Goal: Task Accomplishment & Management: Manage account settings

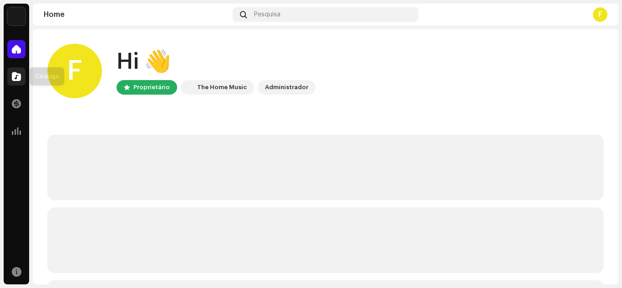
click at [22, 75] on div at bounding box center [16, 76] width 18 height 18
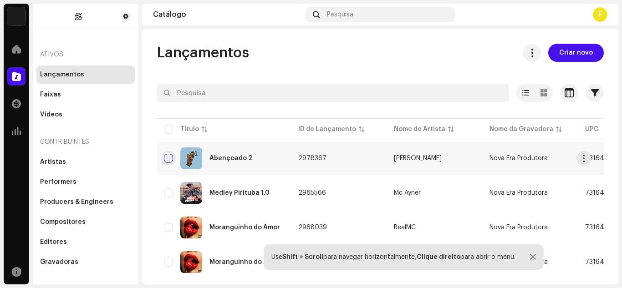
click at [164, 156] on input "checkbox" at bounding box center [168, 158] width 9 height 9
checkbox input "true"
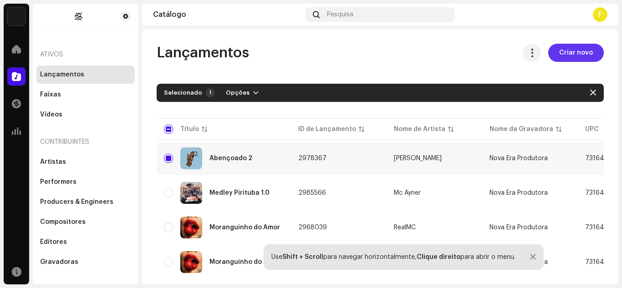
click at [562, 53] on span "Criar novo" at bounding box center [576, 53] width 34 height 18
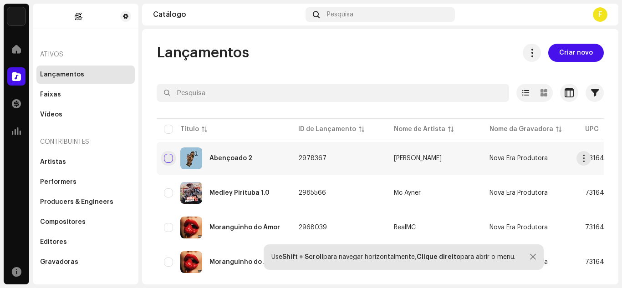
click at [164, 159] on input "checkbox" at bounding box center [168, 158] width 9 height 9
checkbox input "true"
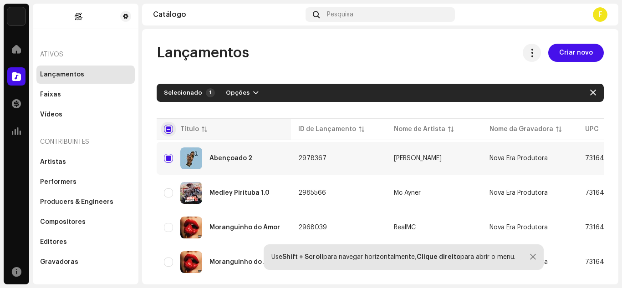
click at [169, 129] on input "checkbox" at bounding box center [168, 129] width 9 height 9
checkbox input "true"
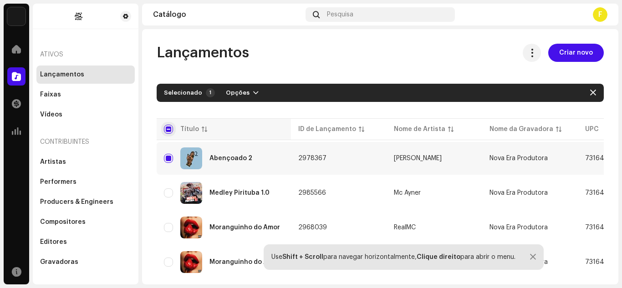
checkbox input "true"
click at [164, 129] on input "checkbox" at bounding box center [168, 129] width 9 height 9
checkbox input "false"
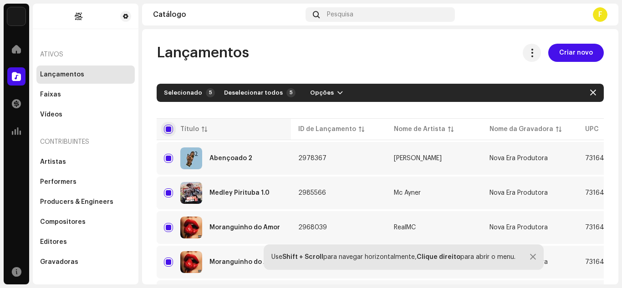
checkbox input "false"
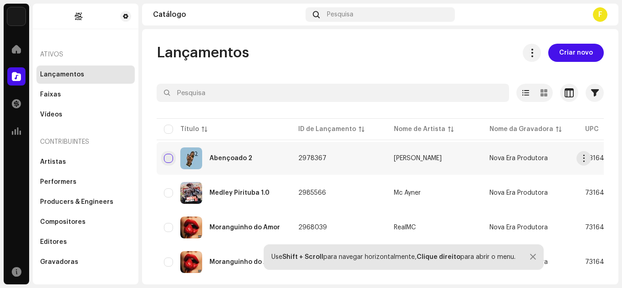
click at [170, 156] on input "Row Unselected" at bounding box center [168, 158] width 9 height 9
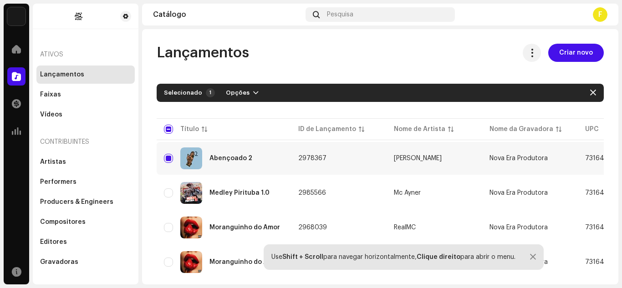
click at [59, 76] on div "Lançamentos" at bounding box center [62, 74] width 44 height 7
click at [590, 91] on span "button" at bounding box center [593, 92] width 6 height 7
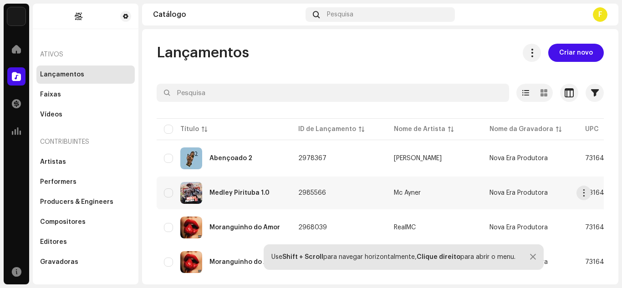
scroll to position [56, 0]
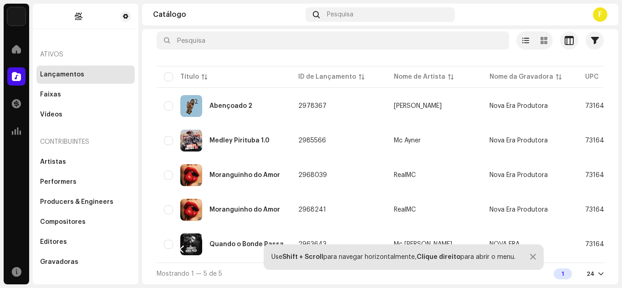
click at [534, 256] on div at bounding box center [533, 257] width 6 height 7
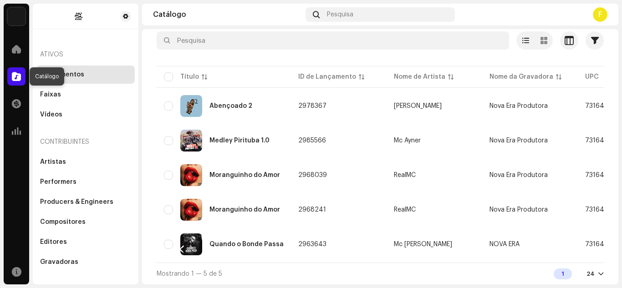
click at [19, 75] on span at bounding box center [16, 76] width 9 height 7
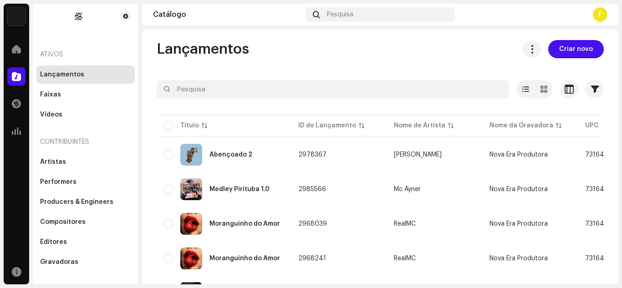
scroll to position [0, 0]
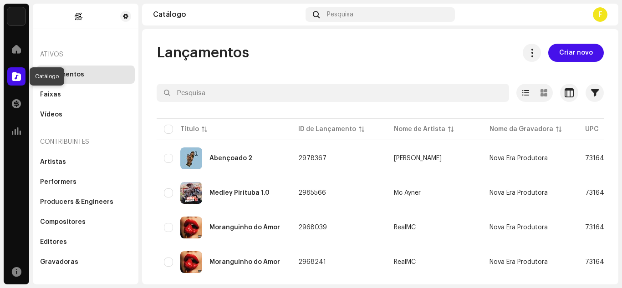
click at [12, 77] on span at bounding box center [16, 76] width 9 height 7
click at [169, 156] on input "Row Unselected" at bounding box center [168, 158] width 9 height 9
checkbox input "true"
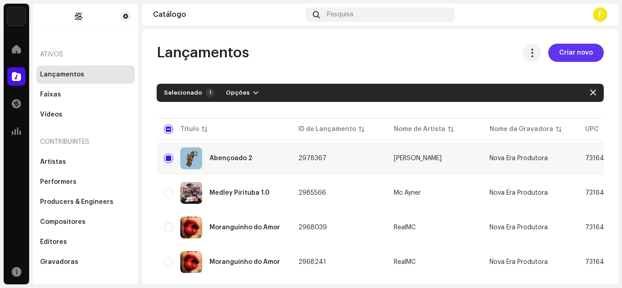
click at [562, 51] on span "Criar novo" at bounding box center [576, 53] width 34 height 18
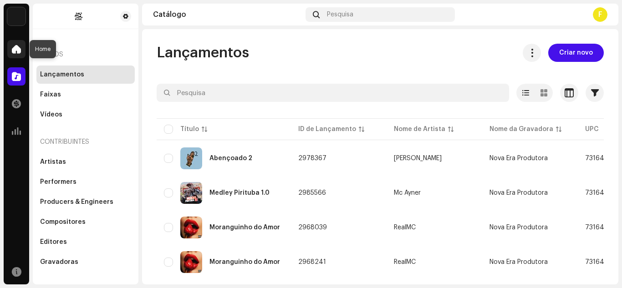
click at [19, 49] on span at bounding box center [16, 49] width 9 height 7
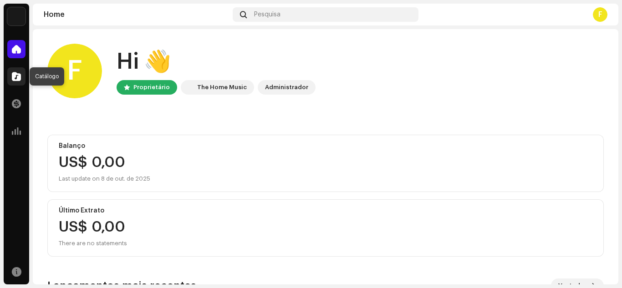
click at [17, 76] on span at bounding box center [16, 76] width 9 height 7
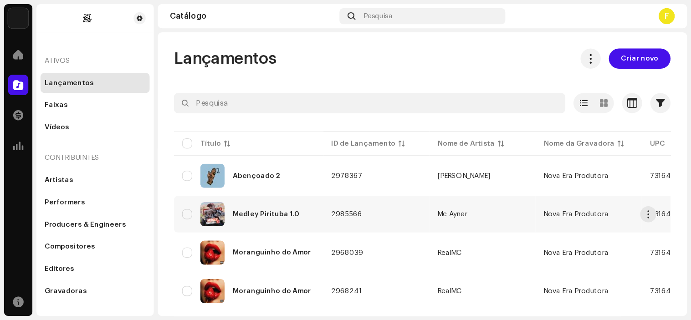
scroll to position [56, 0]
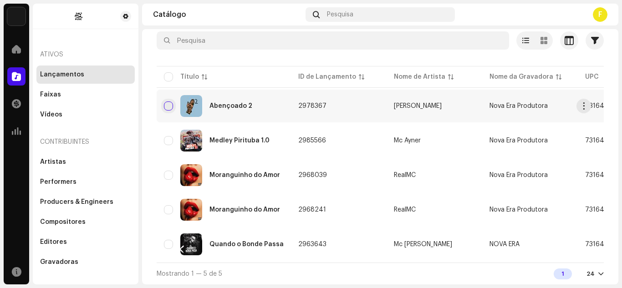
click at [166, 102] on input "checkbox" at bounding box center [168, 106] width 9 height 9
checkbox input "true"
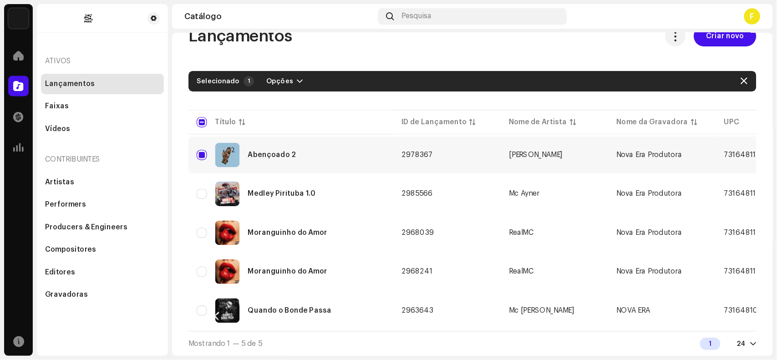
scroll to position [0, 0]
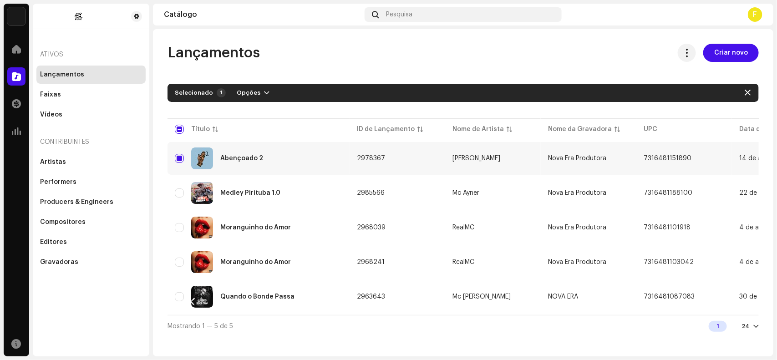
drag, startPoint x: 621, startPoint y: 0, endPoint x: 71, endPoint y: 300, distance: 626.0
click at [71, 288] on div "Ativos Lançamentos Faixas Vídeos Contribuintes Artistas Performers Producers & …" at bounding box center [91, 180] width 117 height 353
click at [73, 96] on div "Faixas" at bounding box center [91, 94] width 102 height 7
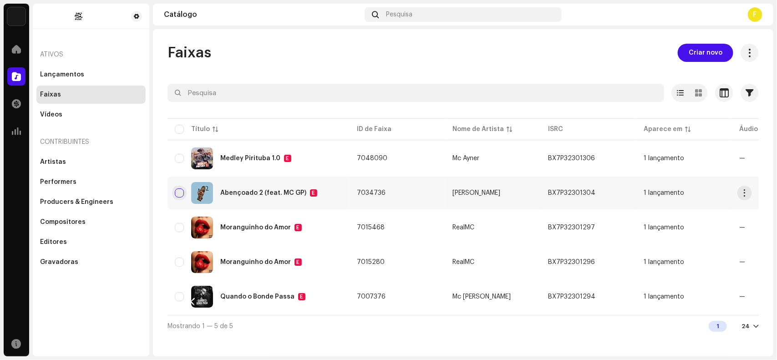
click at [180, 192] on input "checkbox" at bounding box center [179, 192] width 9 height 9
checkbox input "true"
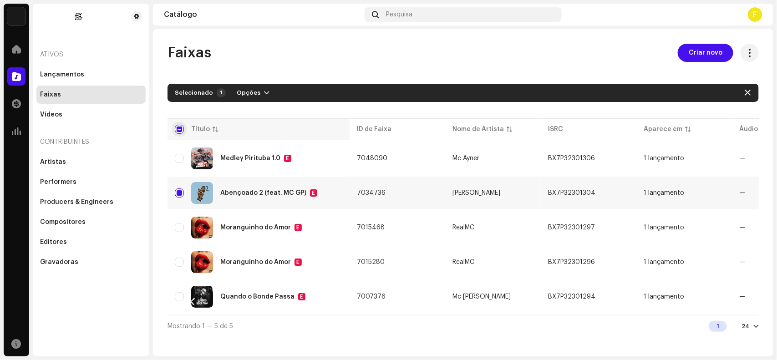
click at [178, 128] on input "checkbox" at bounding box center [179, 129] width 9 height 9
checkbox input "true"
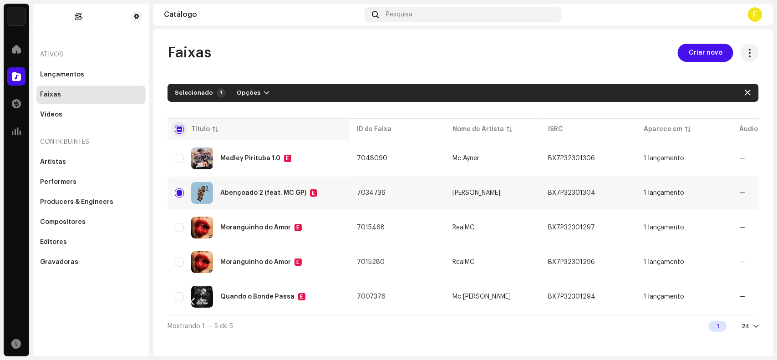
checkbox input "true"
click at [178, 128] on input "checkbox" at bounding box center [179, 129] width 9 height 9
checkbox input "false"
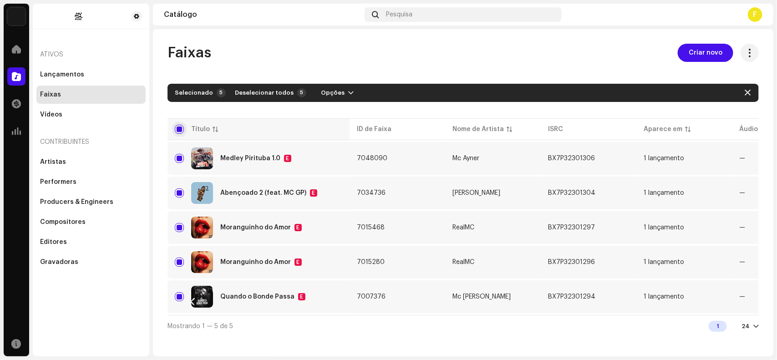
checkbox input "false"
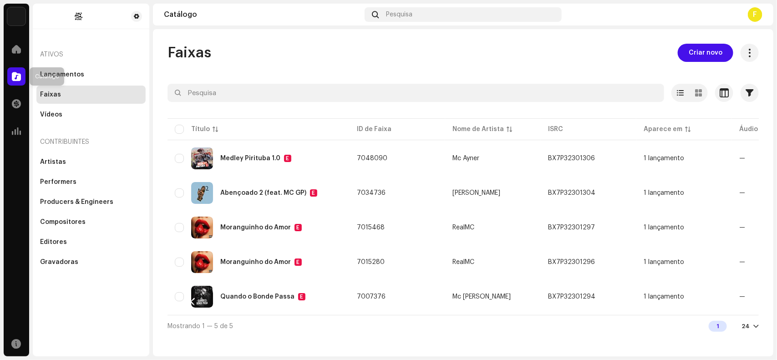
click at [15, 74] on span at bounding box center [16, 76] width 9 height 7
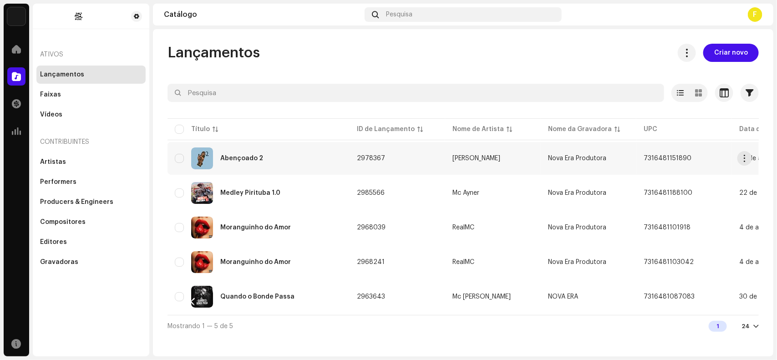
click at [184, 156] on div "Abençoado 2" at bounding box center [259, 158] width 168 height 22
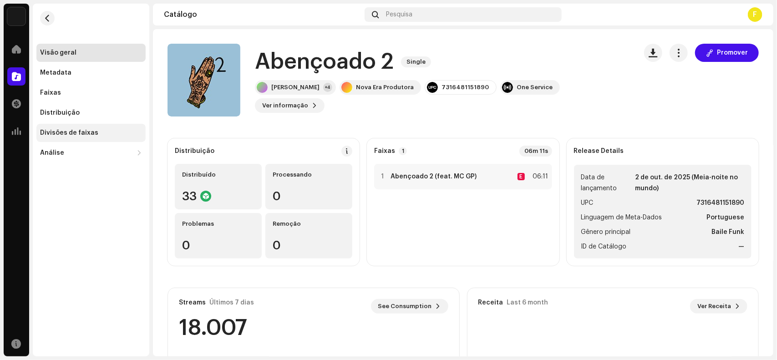
click at [65, 129] on div "Divisões de faixas" at bounding box center [69, 132] width 58 height 7
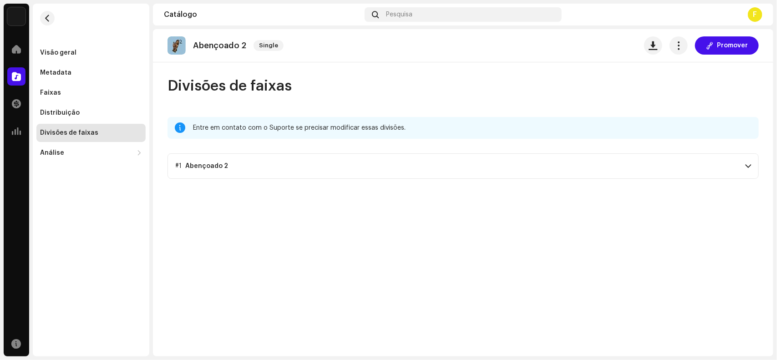
click at [216, 165] on div "Abençoado 2" at bounding box center [206, 166] width 43 height 7
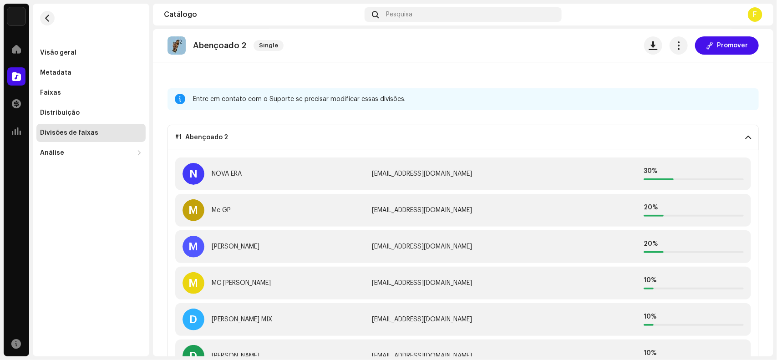
scroll to position [52, 0]
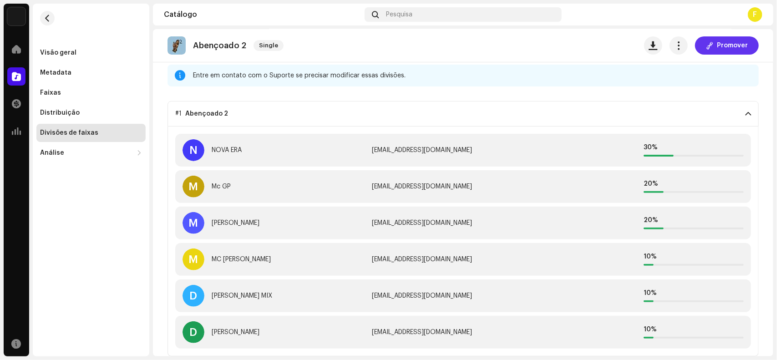
click at [711, 46] on button "Promover" at bounding box center [727, 45] width 64 height 18
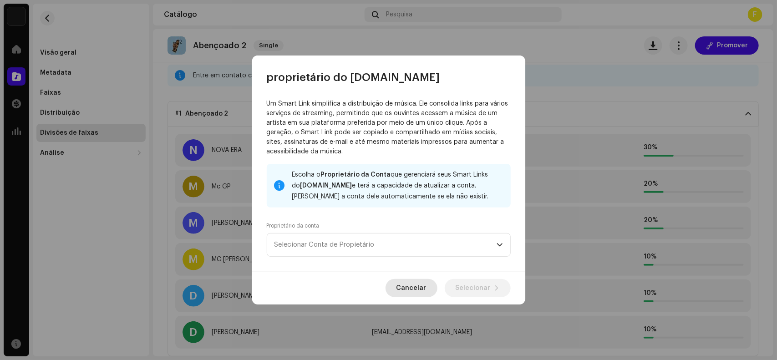
click at [406, 287] on span "Cancelar" at bounding box center [411, 288] width 30 height 18
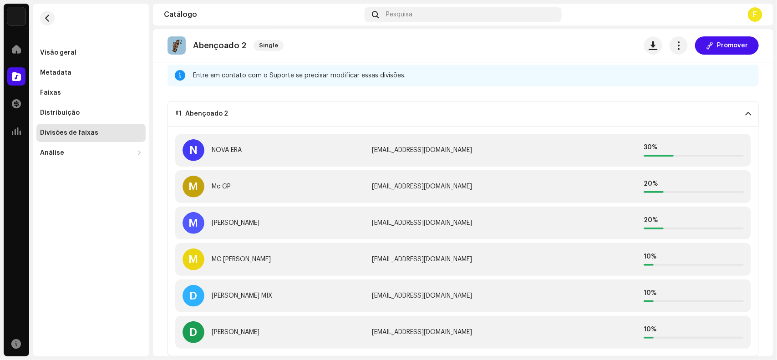
click at [73, 132] on div "Divisões de faixas" at bounding box center [69, 132] width 58 height 7
click at [58, 95] on div "Faixas" at bounding box center [50, 92] width 21 height 7
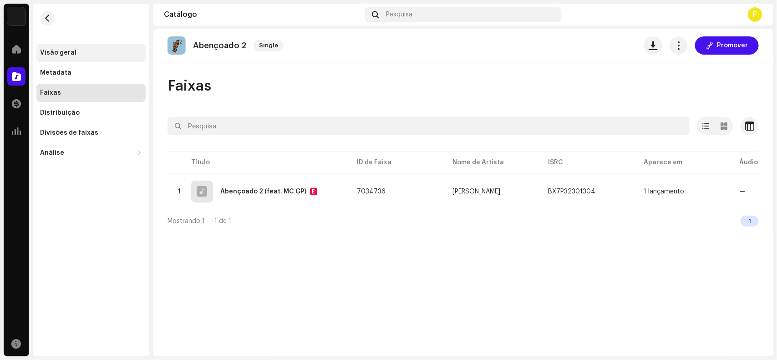
click at [62, 53] on div "Visão geral" at bounding box center [58, 52] width 36 height 7
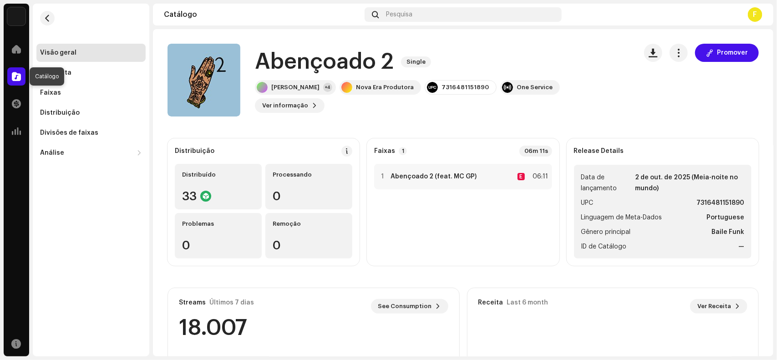
click at [19, 75] on span at bounding box center [16, 76] width 9 height 7
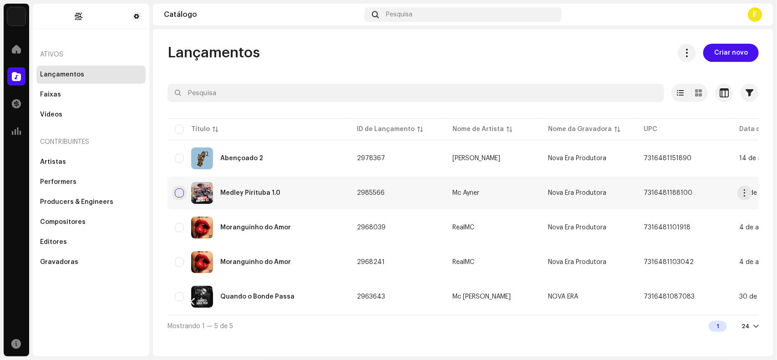
click at [179, 190] on input "checkbox" at bounding box center [179, 192] width 9 height 9
checkbox input "true"
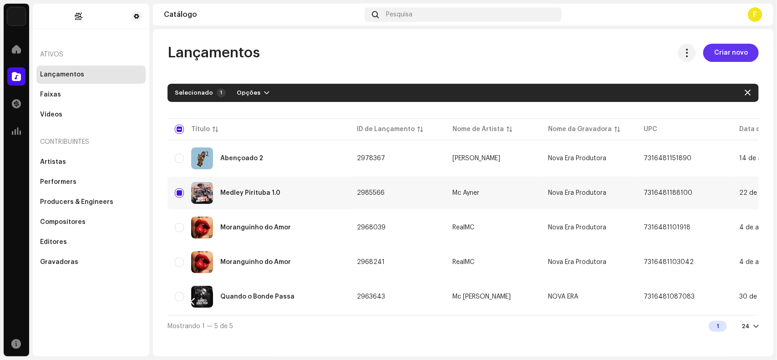
click at [722, 57] on span "Criar novo" at bounding box center [731, 53] width 34 height 18
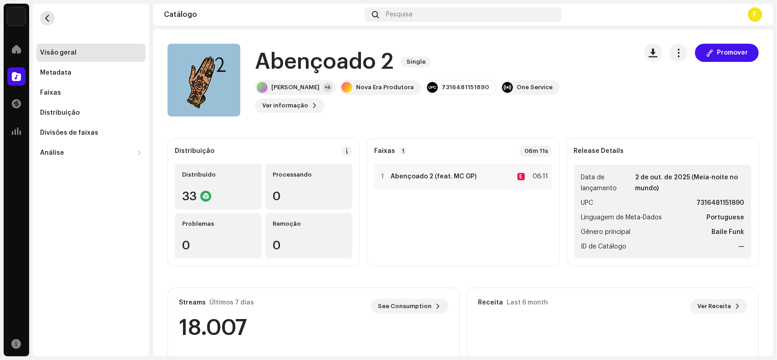
click at [49, 16] on span "button" at bounding box center [47, 18] width 7 height 7
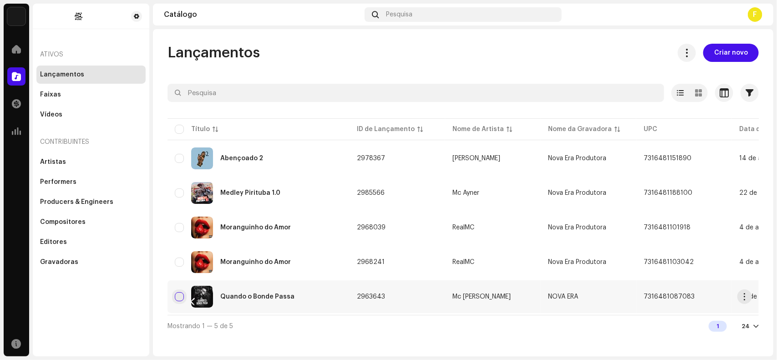
click at [182, 295] on input "checkbox" at bounding box center [179, 296] width 9 height 9
checkbox input "true"
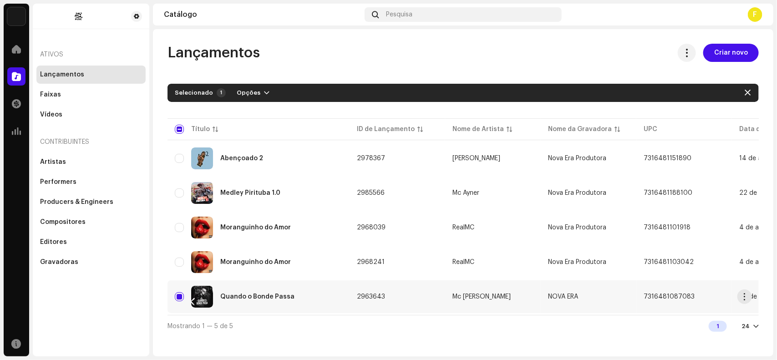
click at [278, 295] on div "Quando o Bonde Passa" at bounding box center [257, 297] width 74 height 6
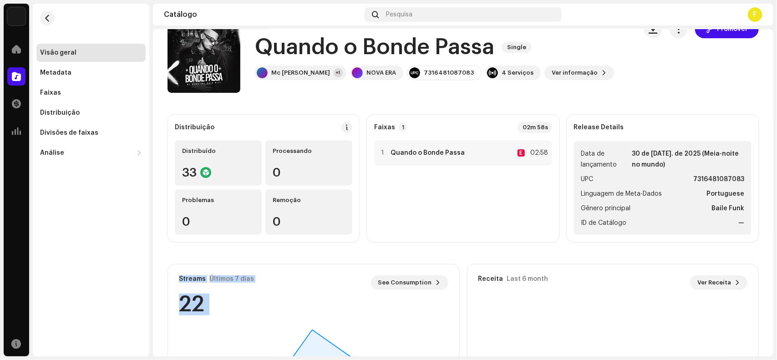
scroll to position [14, 0]
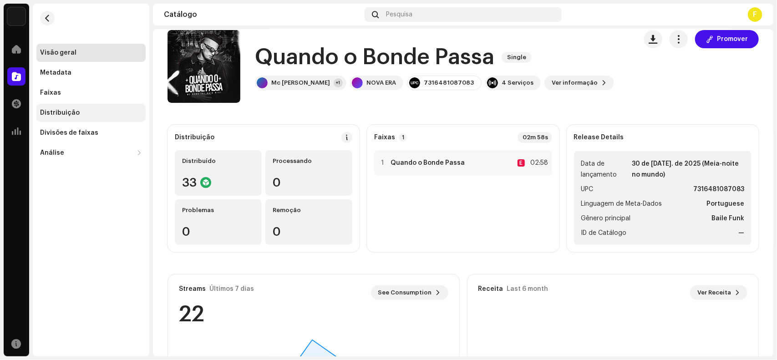
click at [68, 114] on div "Distribuição" at bounding box center [60, 112] width 40 height 7
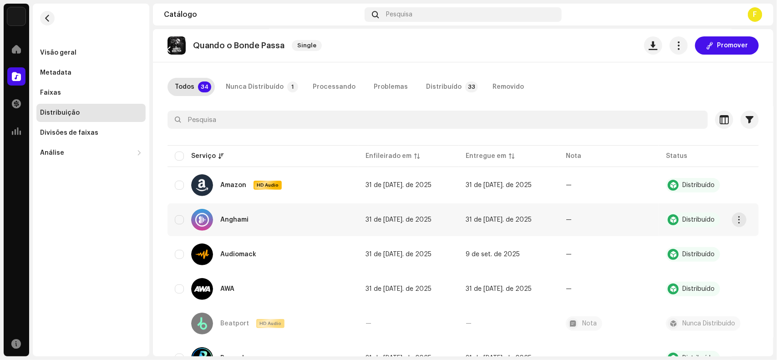
scroll to position [57, 0]
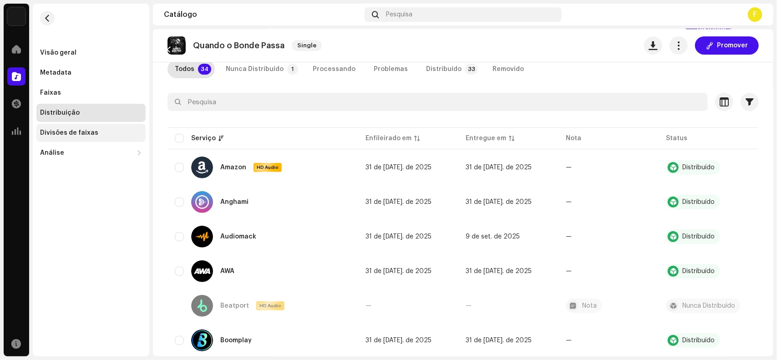
click at [81, 128] on div "Divisões de faixas" at bounding box center [90, 133] width 109 height 18
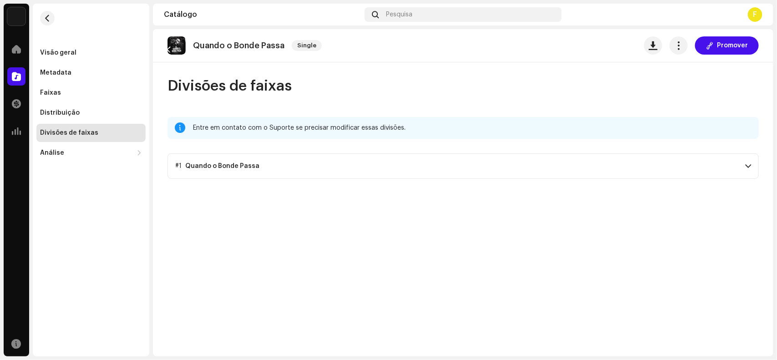
click at [228, 172] on p-accordion-header "#1 Quando o Bonde Passa" at bounding box center [463, 165] width 591 height 25
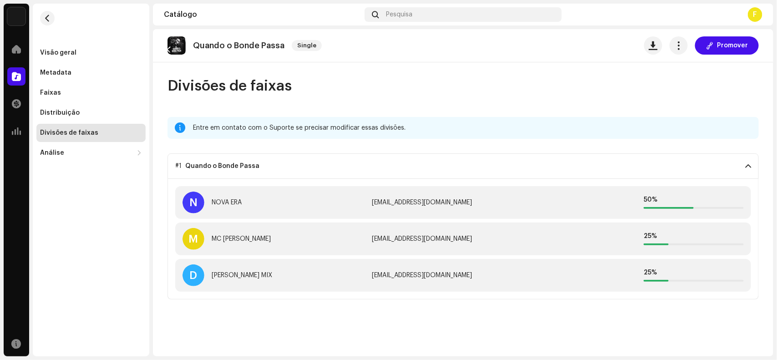
click at [228, 172] on p-accordion-header "#1 Quando o Bonde Passa" at bounding box center [463, 165] width 591 height 25
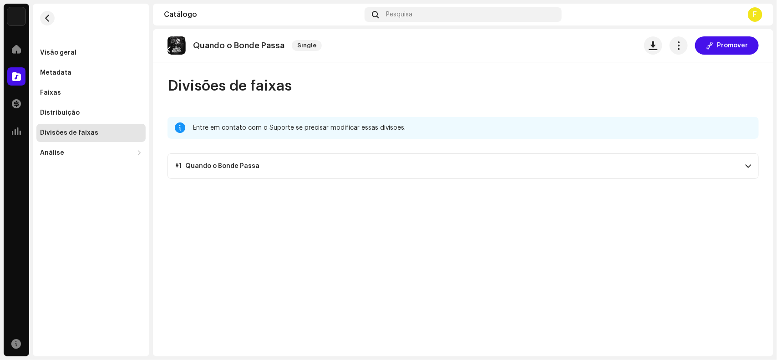
click at [228, 172] on p-accordion-header "#1 Quando o Bonde Passa" at bounding box center [463, 165] width 591 height 25
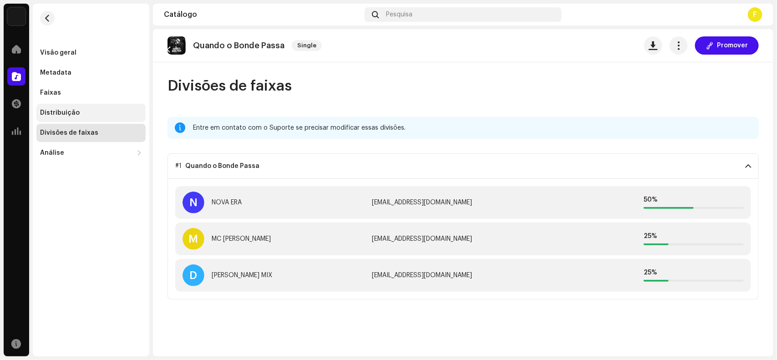
click at [56, 110] on div "Distribuição" at bounding box center [60, 112] width 40 height 7
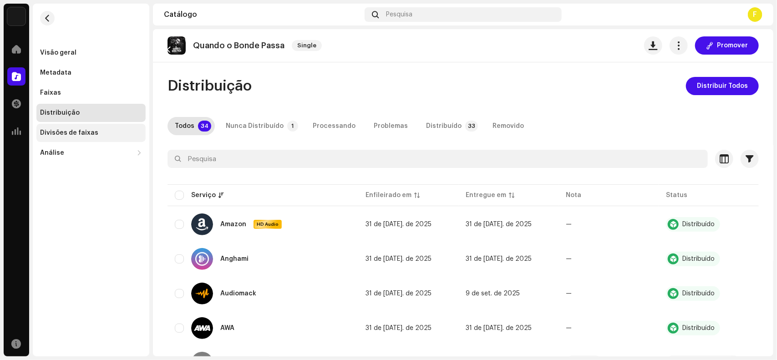
click at [49, 127] on div "Divisões de faixas" at bounding box center [90, 133] width 109 height 18
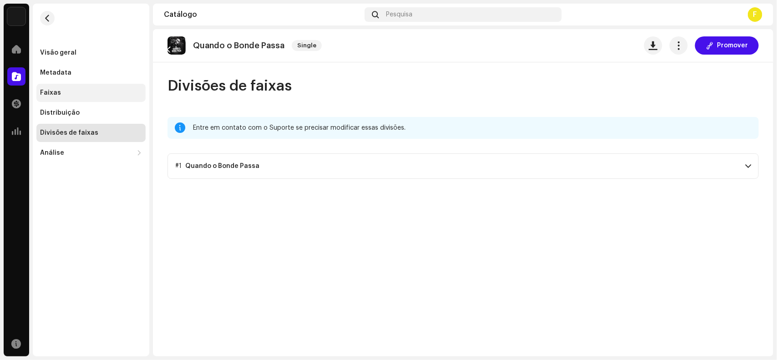
click at [48, 86] on div "Faixas" at bounding box center [90, 93] width 109 height 18
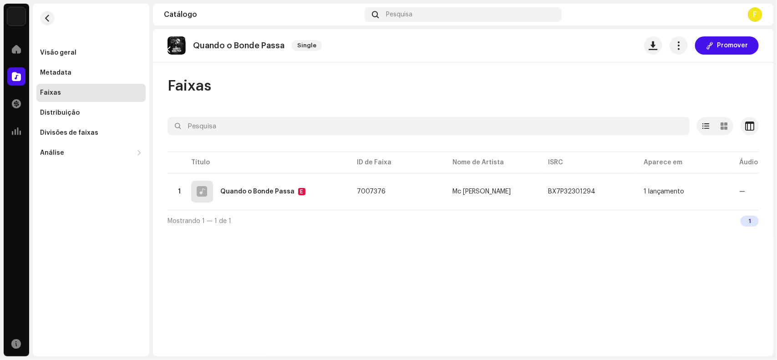
click at [43, 86] on div "Faixas" at bounding box center [90, 93] width 109 height 18
click at [54, 16] on button "button" at bounding box center [47, 18] width 15 height 15
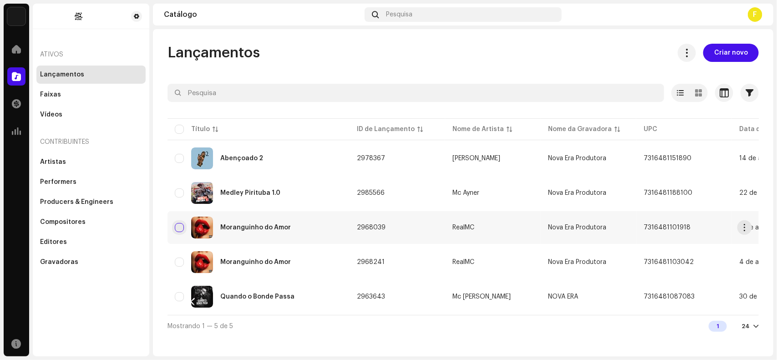
click at [181, 225] on input "checkbox" at bounding box center [179, 227] width 9 height 9
checkbox input "true"
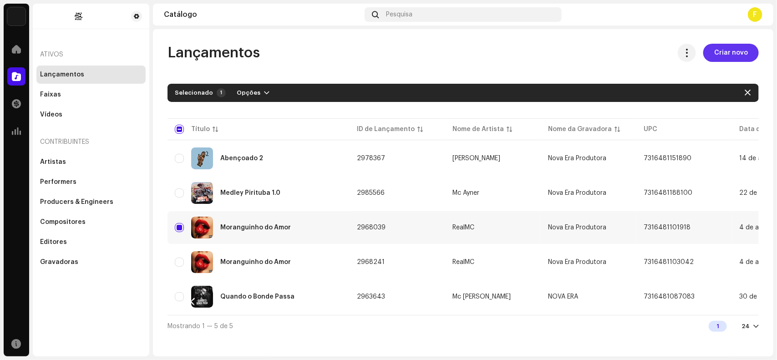
click at [734, 54] on span "Criar novo" at bounding box center [731, 53] width 34 height 18
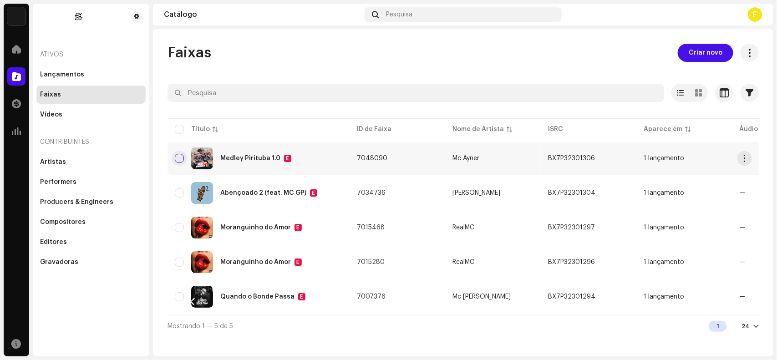
click at [177, 158] on input "checkbox" at bounding box center [179, 158] width 9 height 9
checkbox input "true"
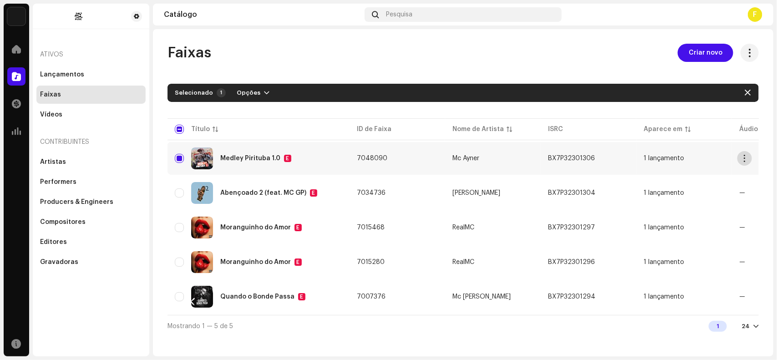
click at [739, 156] on button "button" at bounding box center [744, 158] width 15 height 15
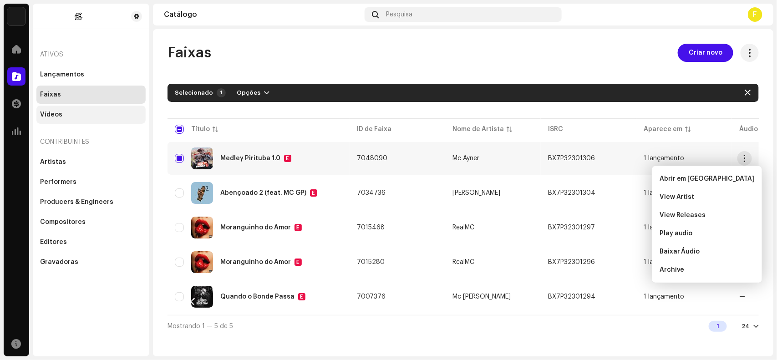
click at [46, 112] on div "Vídeos" at bounding box center [51, 114] width 22 height 7
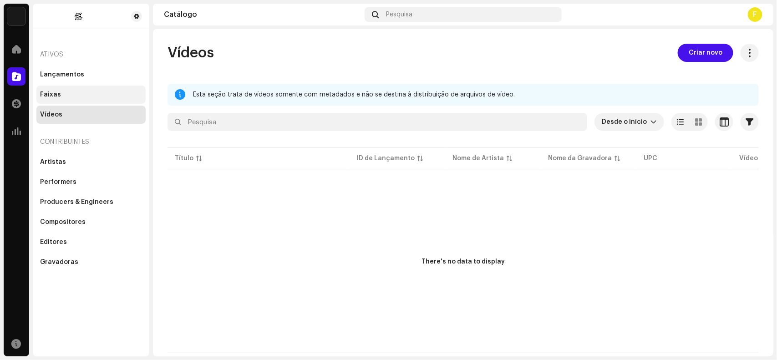
click at [51, 91] on div "Faixas" at bounding box center [50, 94] width 21 height 7
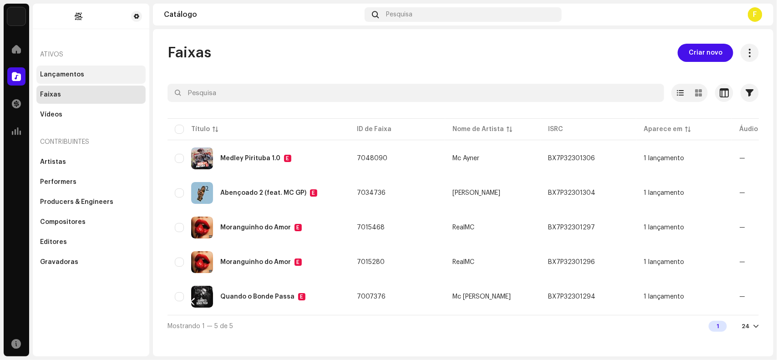
click at [61, 71] on div "Lançamentos" at bounding box center [62, 74] width 44 height 7
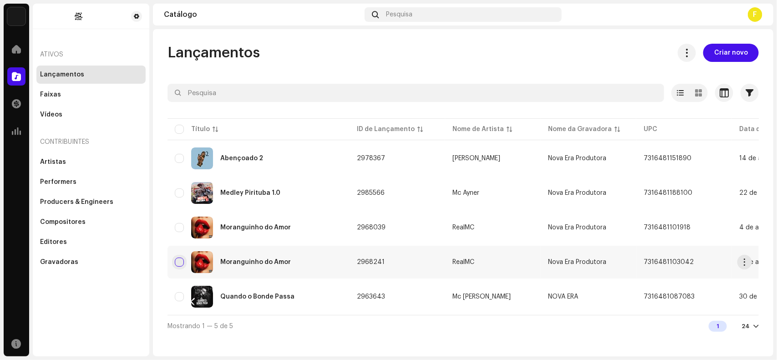
click at [178, 262] on input "checkbox" at bounding box center [179, 262] width 9 height 9
checkbox input "true"
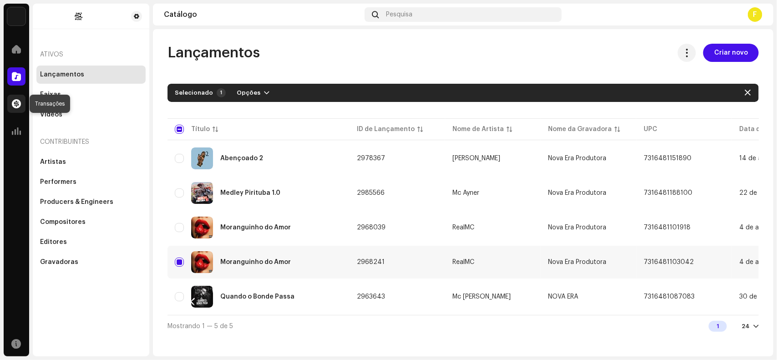
click at [16, 103] on span at bounding box center [16, 103] width 9 height 7
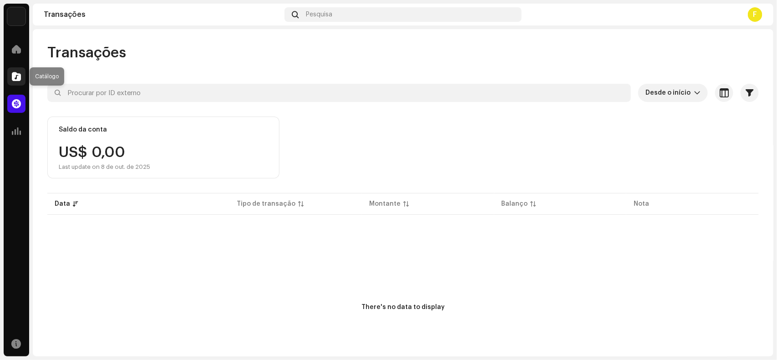
click at [19, 76] on span at bounding box center [16, 76] width 9 height 7
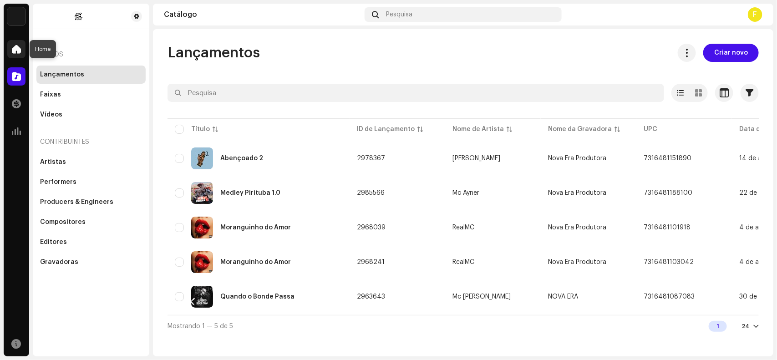
click at [16, 49] on span at bounding box center [16, 49] width 9 height 7
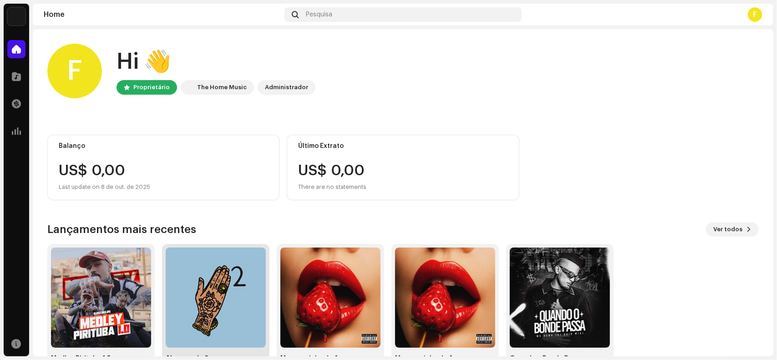
scroll to position [33, 0]
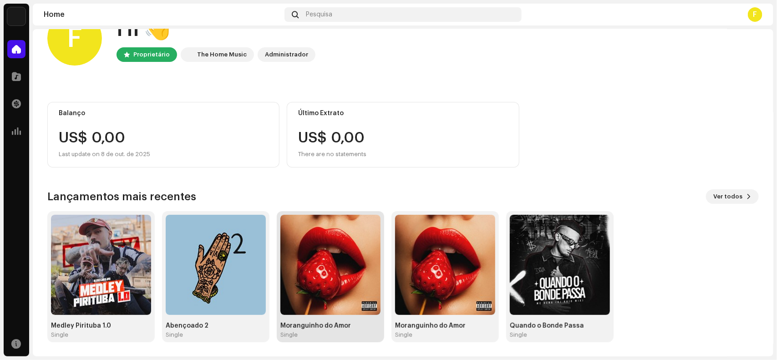
click at [325, 262] on img at bounding box center [330, 265] width 100 height 100
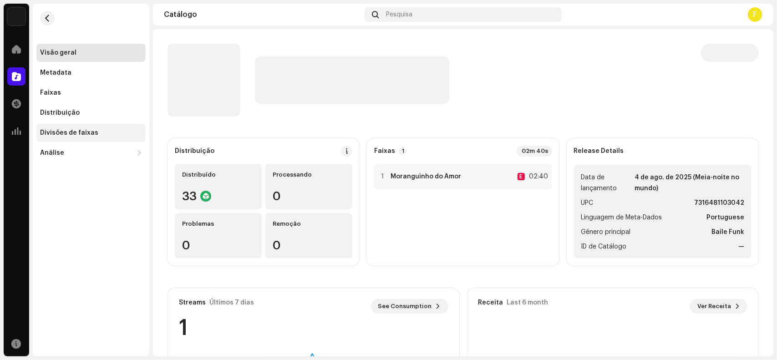
click at [76, 132] on div "Divisões de faixas" at bounding box center [69, 132] width 58 height 7
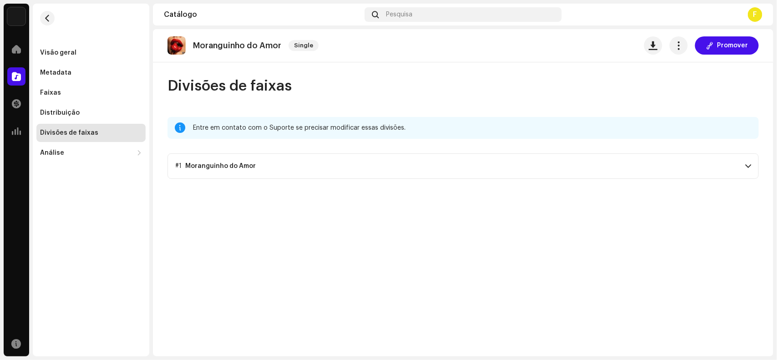
click at [749, 164] on span at bounding box center [748, 166] width 6 height 7
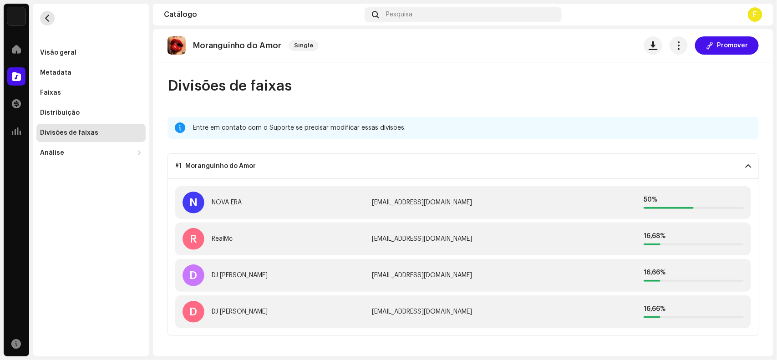
click at [47, 23] on button "button" at bounding box center [47, 18] width 15 height 15
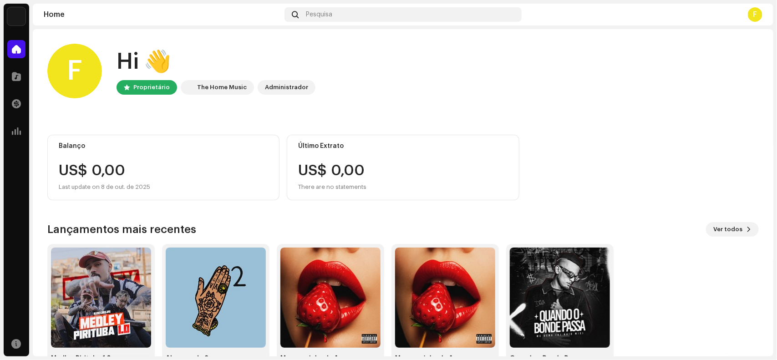
scroll to position [33, 0]
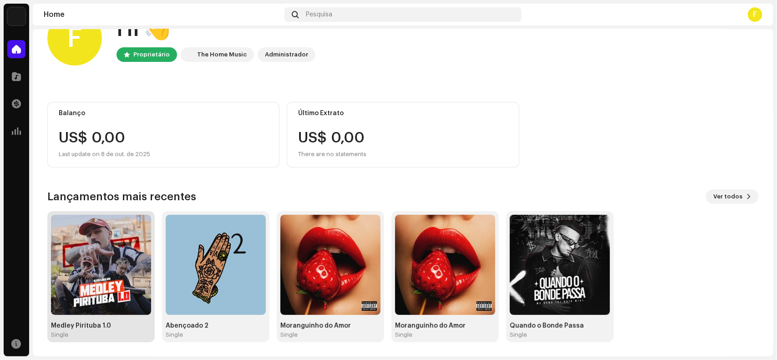
click at [87, 256] on img at bounding box center [101, 265] width 100 height 100
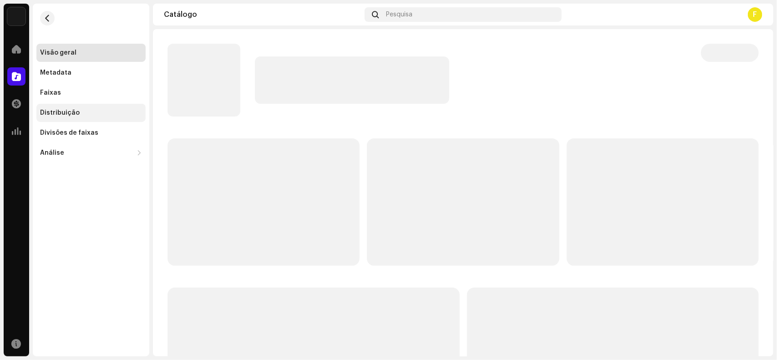
click at [58, 112] on div "Distribuição" at bounding box center [60, 112] width 40 height 7
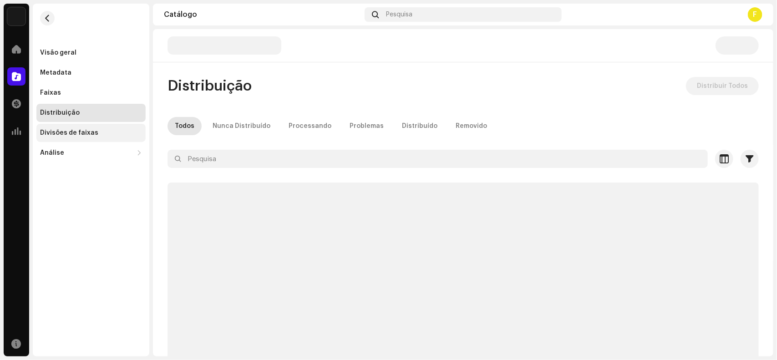
click at [100, 130] on div "Divisões de faixas" at bounding box center [91, 132] width 102 height 7
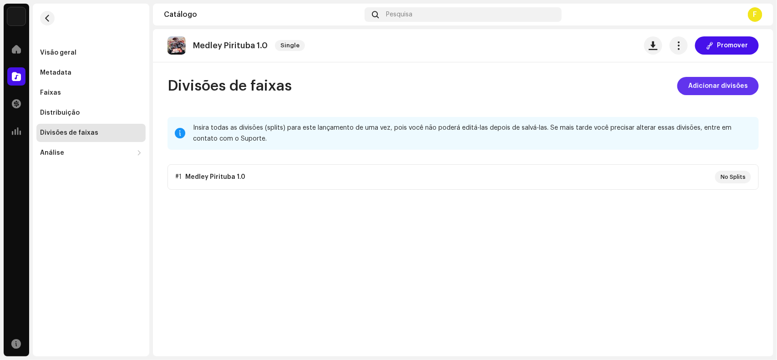
click at [706, 84] on span "Adicionar divisões" at bounding box center [718, 86] width 60 height 18
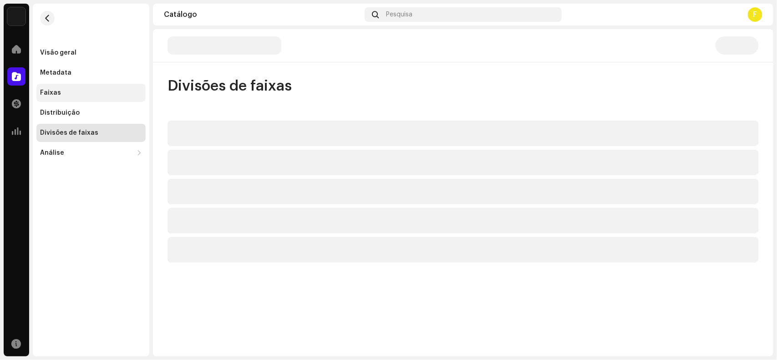
click at [65, 98] on div "Faixas" at bounding box center [90, 93] width 109 height 18
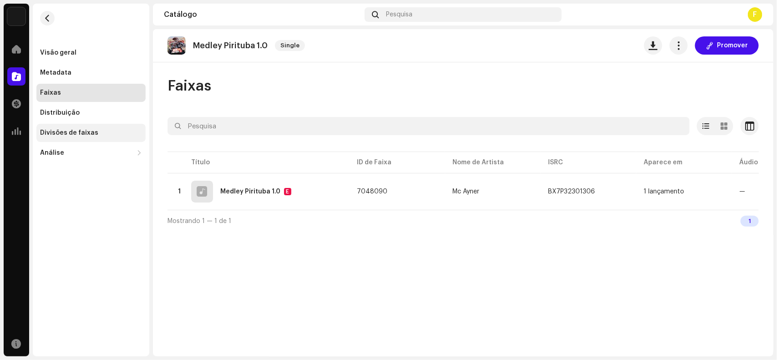
click at [77, 126] on div "Divisões de faixas" at bounding box center [90, 133] width 109 height 18
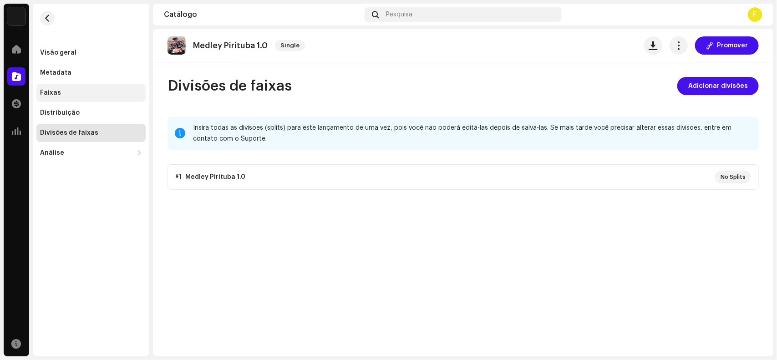
click at [58, 94] on div "Faixas" at bounding box center [50, 92] width 21 height 7
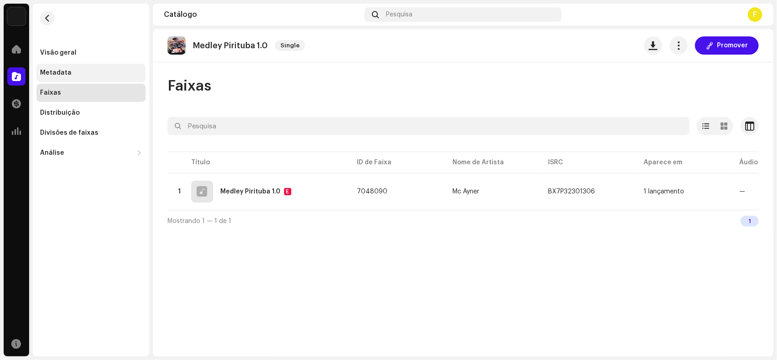
click at [76, 74] on div "Metadata" at bounding box center [91, 72] width 102 height 7
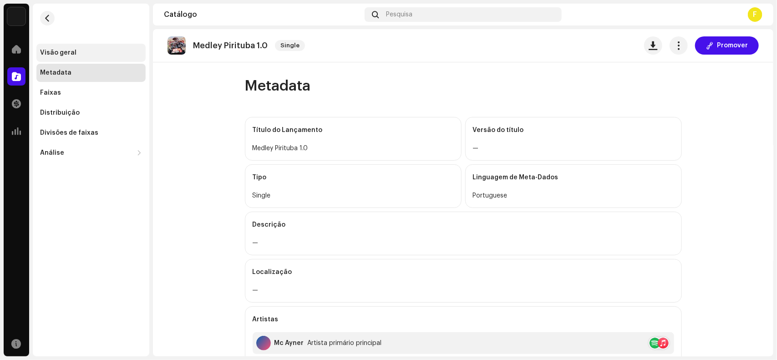
click at [57, 47] on div "Visão geral" at bounding box center [90, 53] width 109 height 18
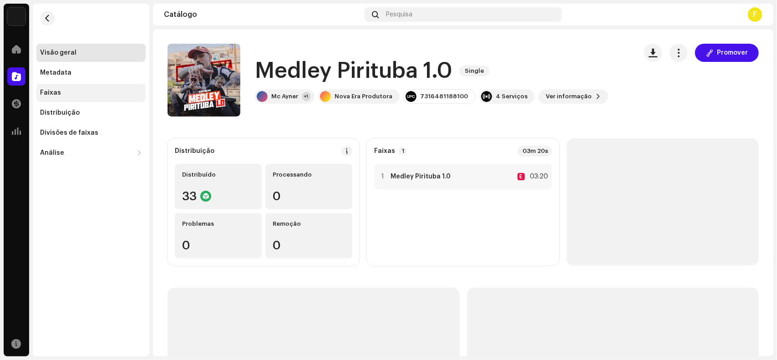
click at [63, 91] on div "Faixas" at bounding box center [91, 92] width 102 height 7
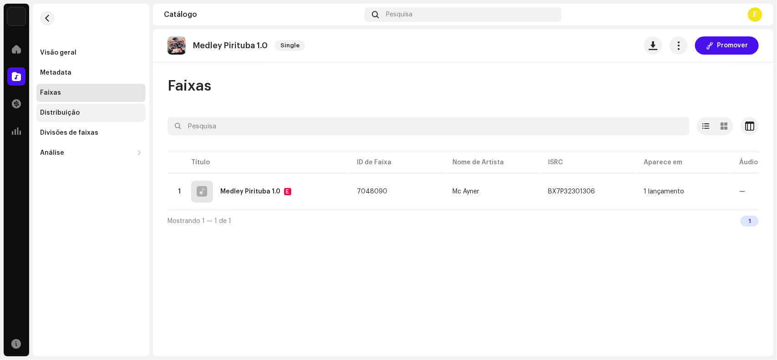
click at [53, 110] on div "Distribuição" at bounding box center [60, 112] width 40 height 7
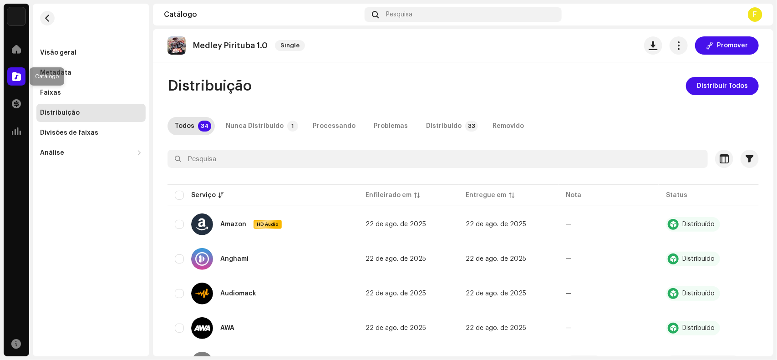
click at [13, 74] on span at bounding box center [16, 76] width 9 height 7
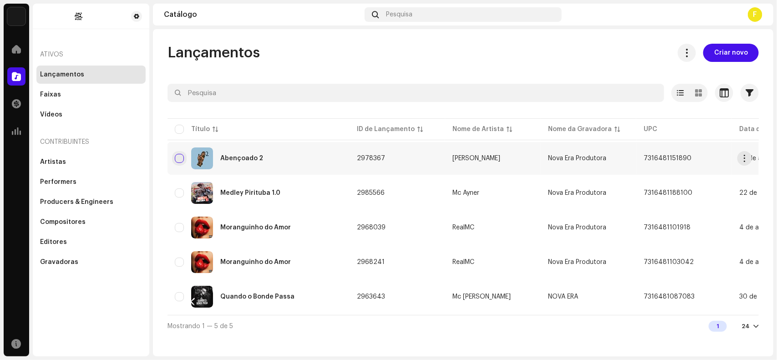
click at [179, 158] on input "checkbox" at bounding box center [179, 158] width 9 height 9
checkbox input "true"
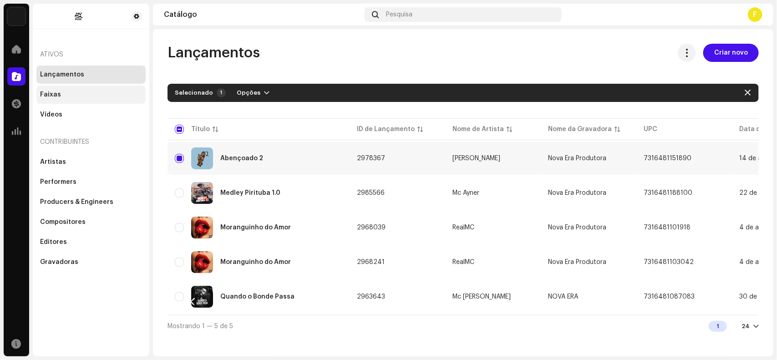
click at [65, 96] on div "Faixas" at bounding box center [91, 94] width 102 height 7
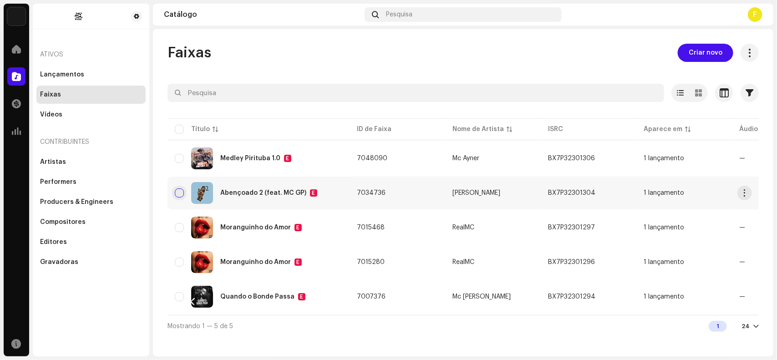
click at [179, 188] on input "checkbox" at bounding box center [179, 192] width 9 height 9
checkbox input "true"
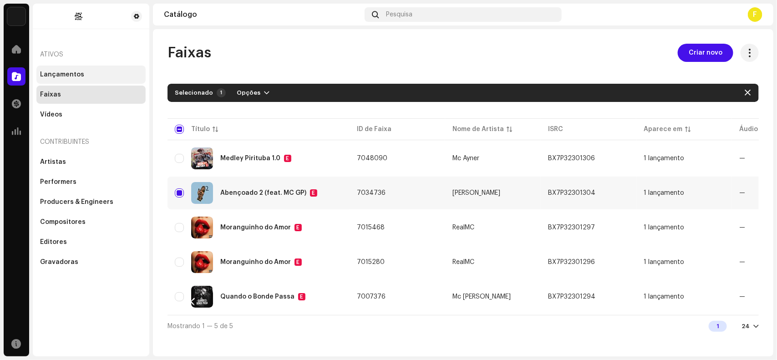
click at [52, 72] on div "Lançamentos" at bounding box center [62, 74] width 44 height 7
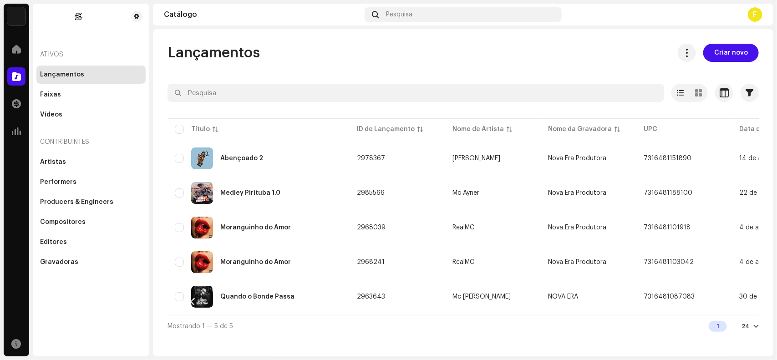
click at [756, 325] on div at bounding box center [755, 326] width 5 height 7
click at [734, 290] on div "48" at bounding box center [735, 294] width 37 height 18
click at [10, 52] on div at bounding box center [16, 49] width 18 height 18
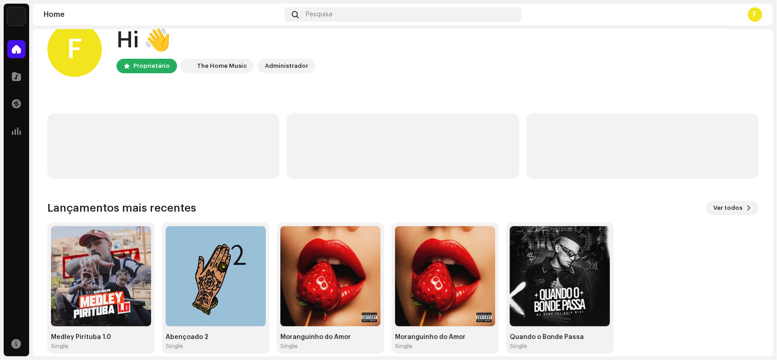
scroll to position [33, 0]
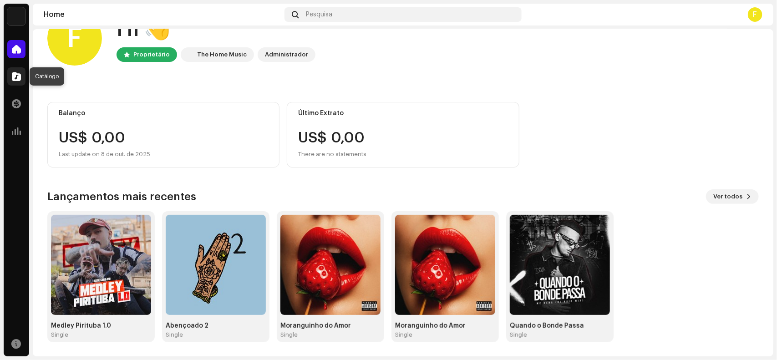
click at [19, 78] on span at bounding box center [16, 76] width 9 height 7
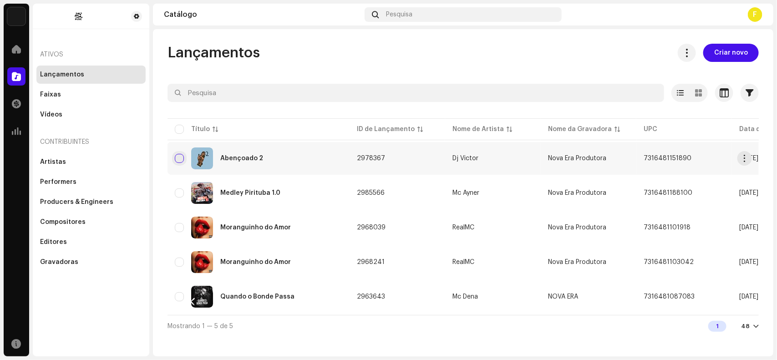
click at [177, 155] on input "checkbox" at bounding box center [179, 158] width 9 height 9
checkbox input "true"
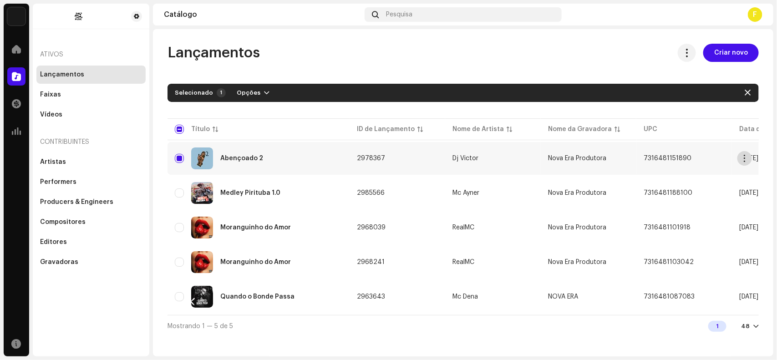
click at [743, 161] on span "button" at bounding box center [745, 158] width 7 height 7
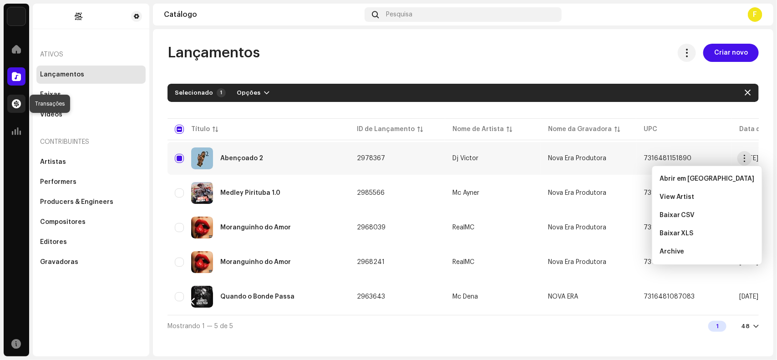
click at [14, 103] on span at bounding box center [16, 103] width 9 height 7
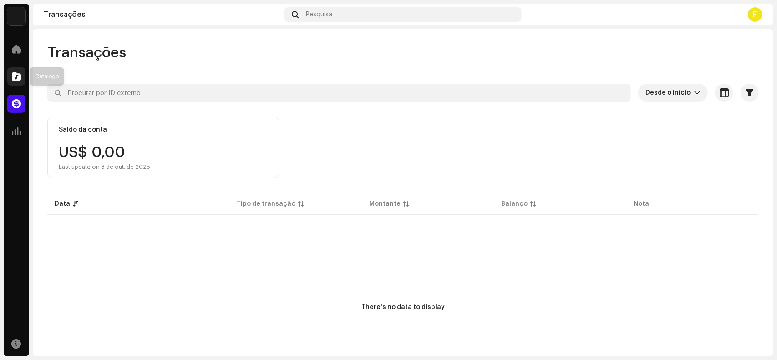
click at [15, 78] on span at bounding box center [16, 76] width 9 height 7
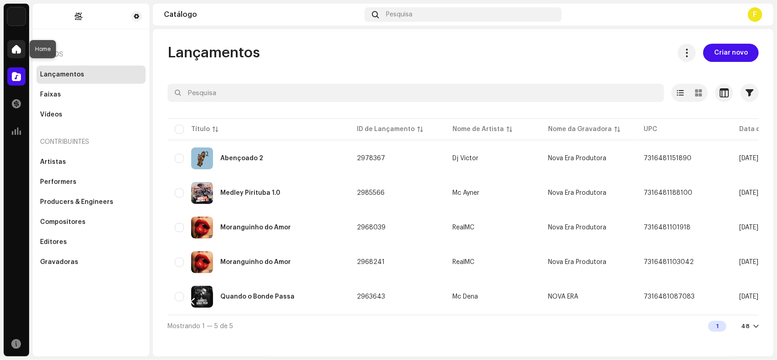
click at [16, 51] on span at bounding box center [16, 49] width 9 height 7
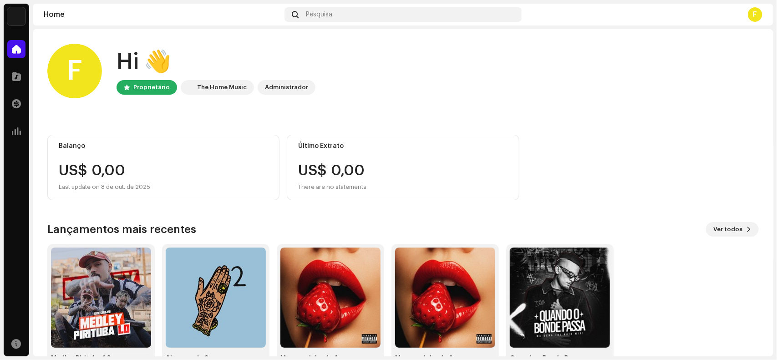
scroll to position [33, 0]
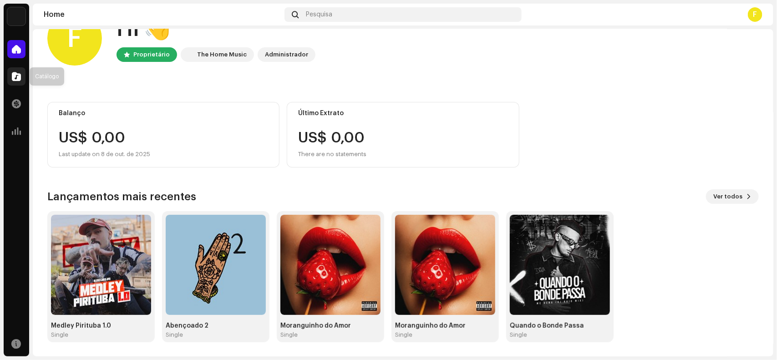
click at [16, 76] on span at bounding box center [16, 76] width 9 height 7
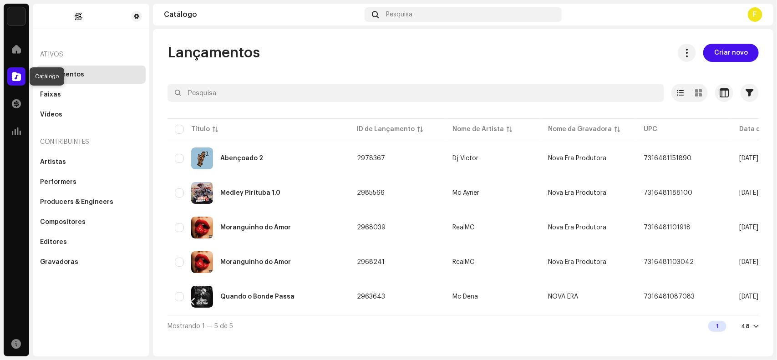
click at [21, 82] on div at bounding box center [16, 76] width 18 height 18
click at [21, 76] on div at bounding box center [16, 76] width 18 height 18
click at [55, 71] on div "Lançamentos" at bounding box center [62, 74] width 44 height 7
click at [179, 156] on input "checkbox" at bounding box center [179, 158] width 9 height 9
checkbox input "true"
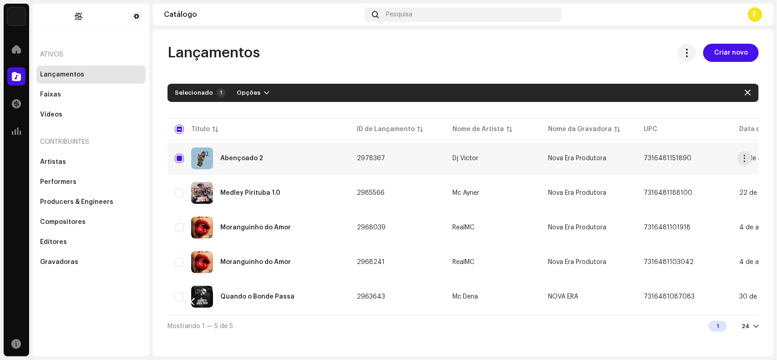
click at [258, 158] on div "Abençoado 2" at bounding box center [241, 158] width 43 height 6
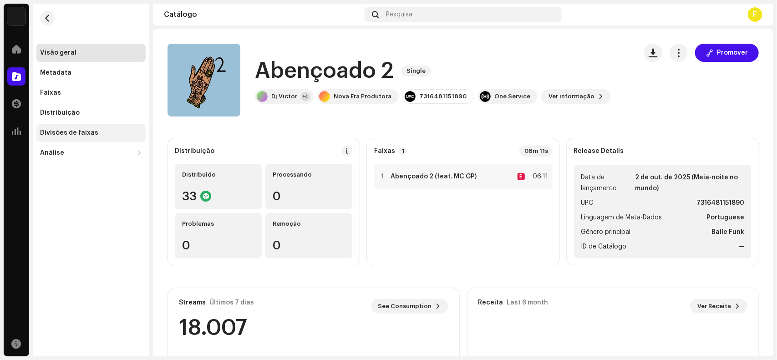
click at [59, 132] on div "Divisões de faixas" at bounding box center [69, 132] width 58 height 7
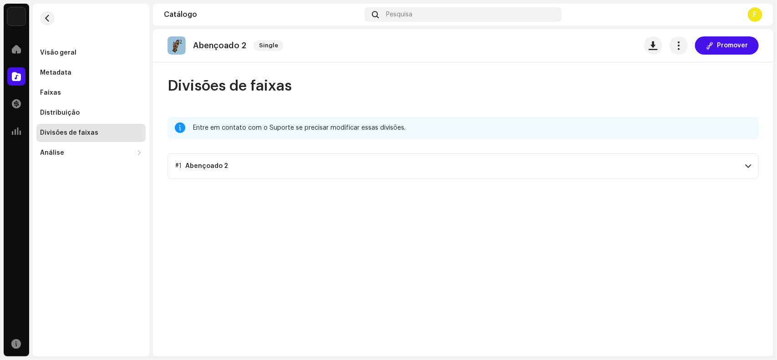
click at [741, 167] on p-accordion-header "#1 Abençoado 2" at bounding box center [463, 165] width 591 height 25
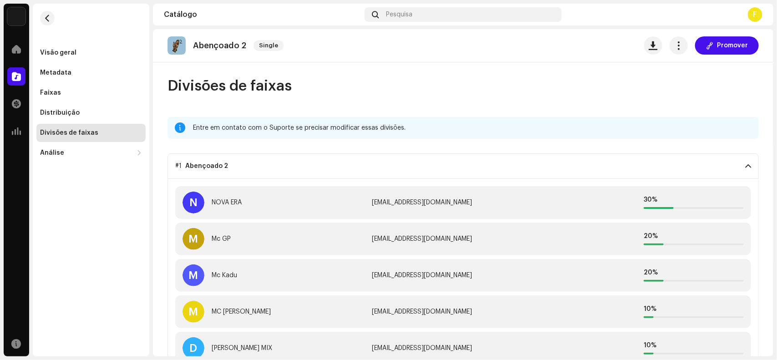
scroll to position [52, 0]
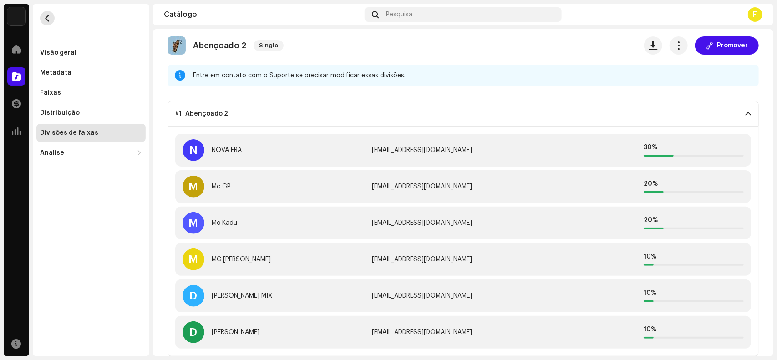
click at [53, 16] on button "button" at bounding box center [47, 18] width 15 height 15
